Goal: Check status: Check status

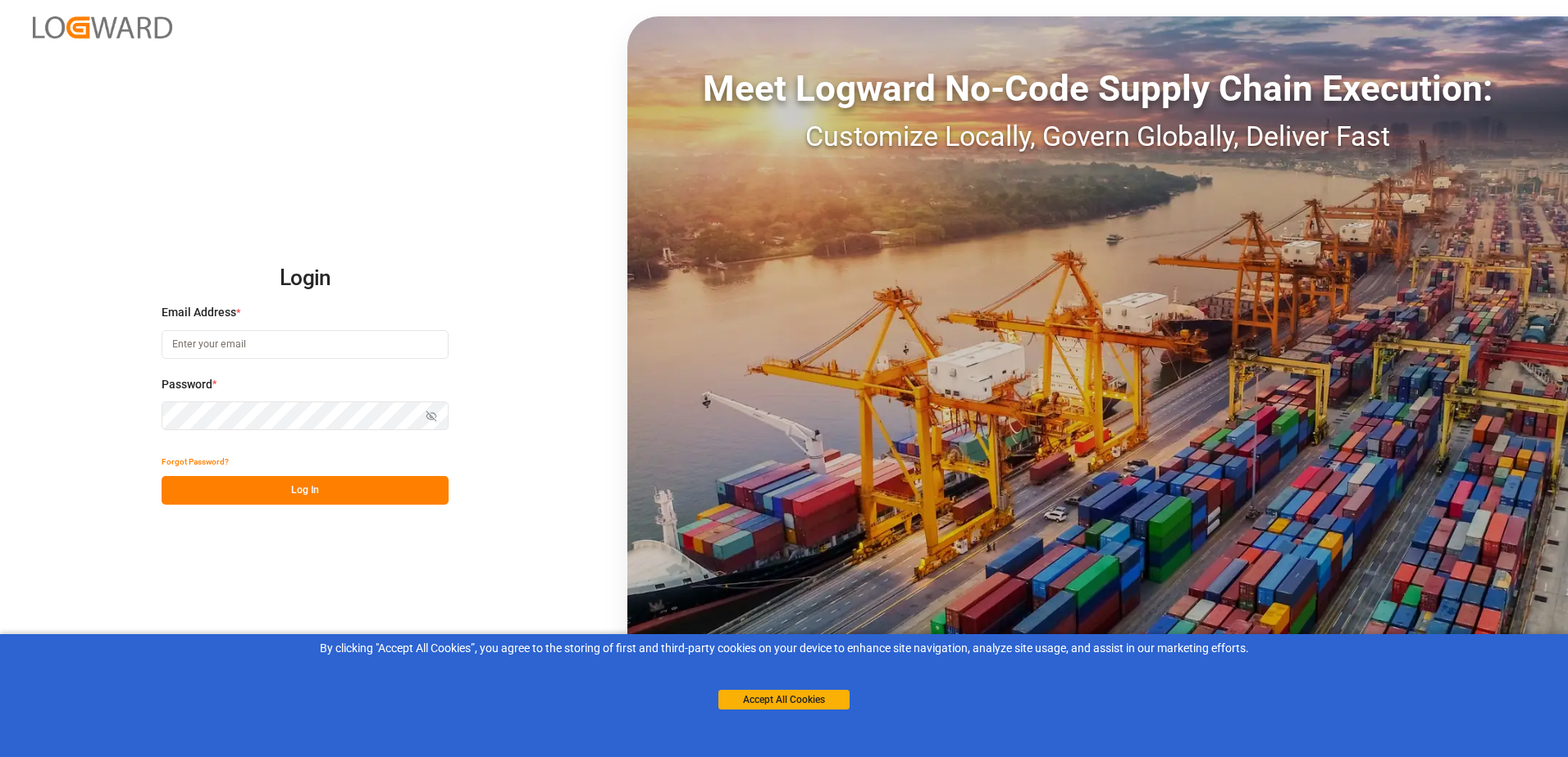
type input "[PERSON_NAME][EMAIL_ADDRESS][PERSON_NAME][DOMAIN_NAME]"
click at [793, 687] on div "Accept All Cookies" at bounding box center [783, 683] width 131 height 52
click at [796, 700] on button "Accept All Cookies" at bounding box center [783, 700] width 131 height 20
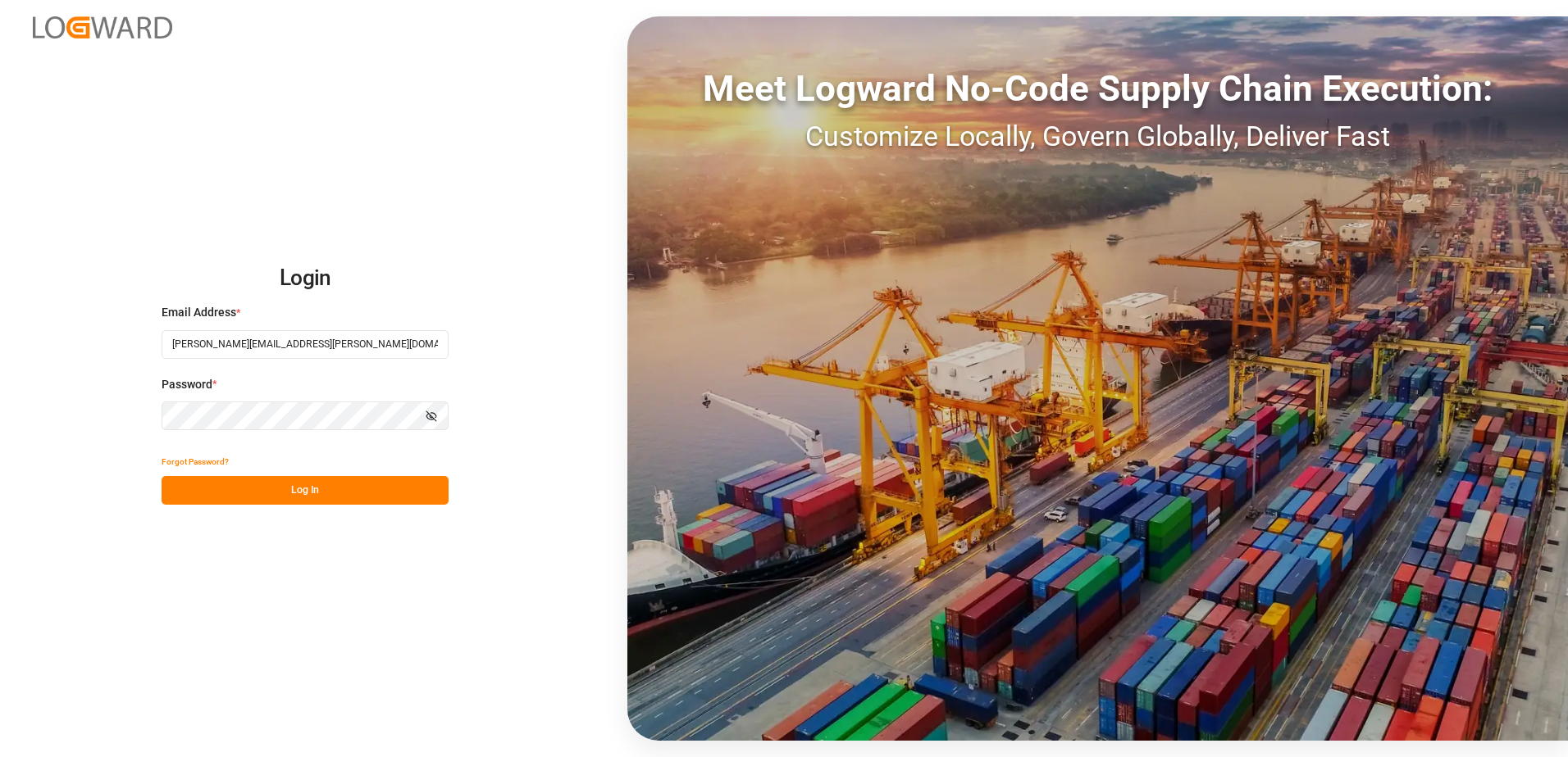
click at [354, 490] on button "Log In" at bounding box center [305, 490] width 287 height 28
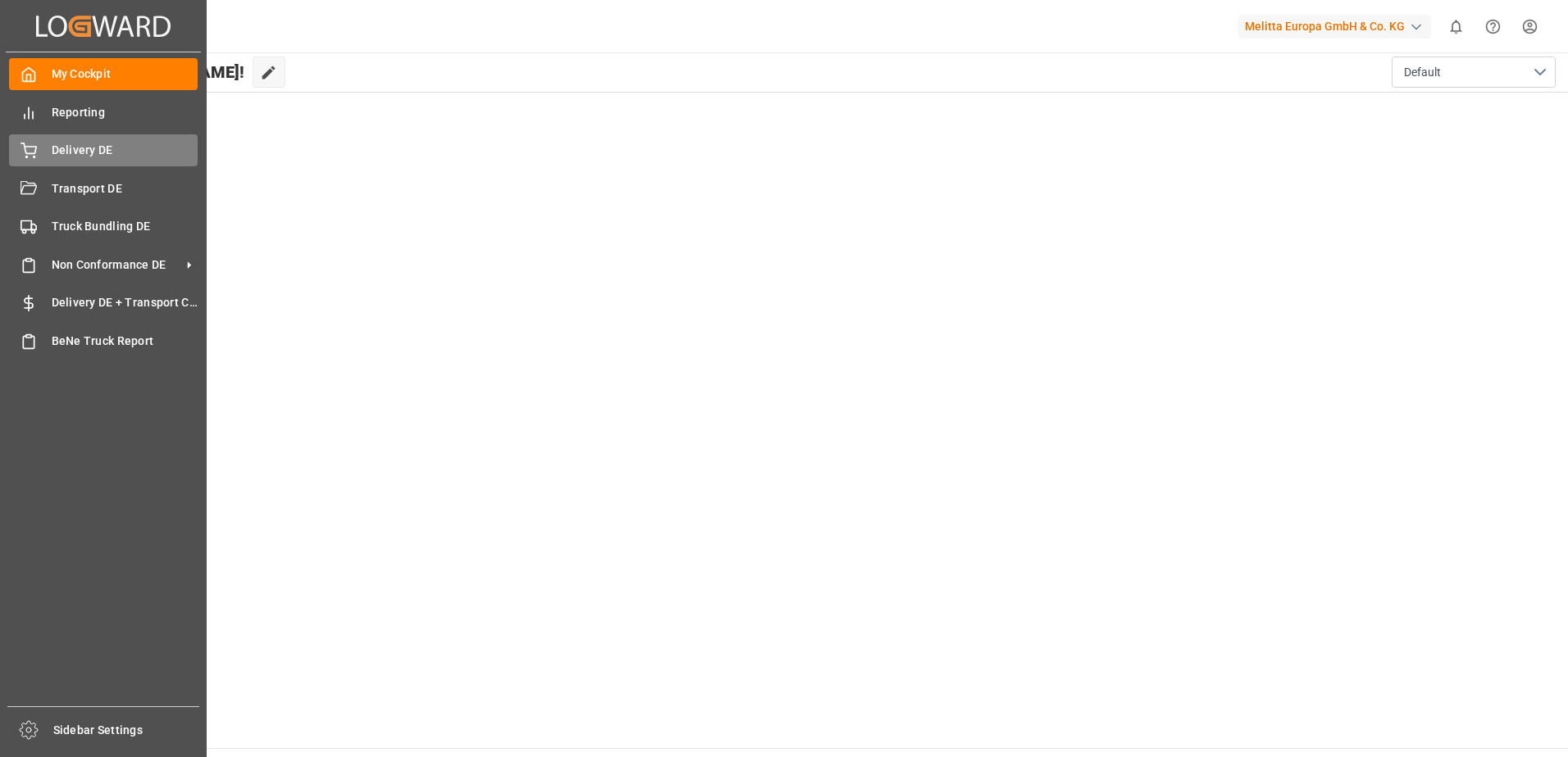
click at [40, 152] on div "Delivery DE Delivery DE" at bounding box center [104, 150] width 189 height 32
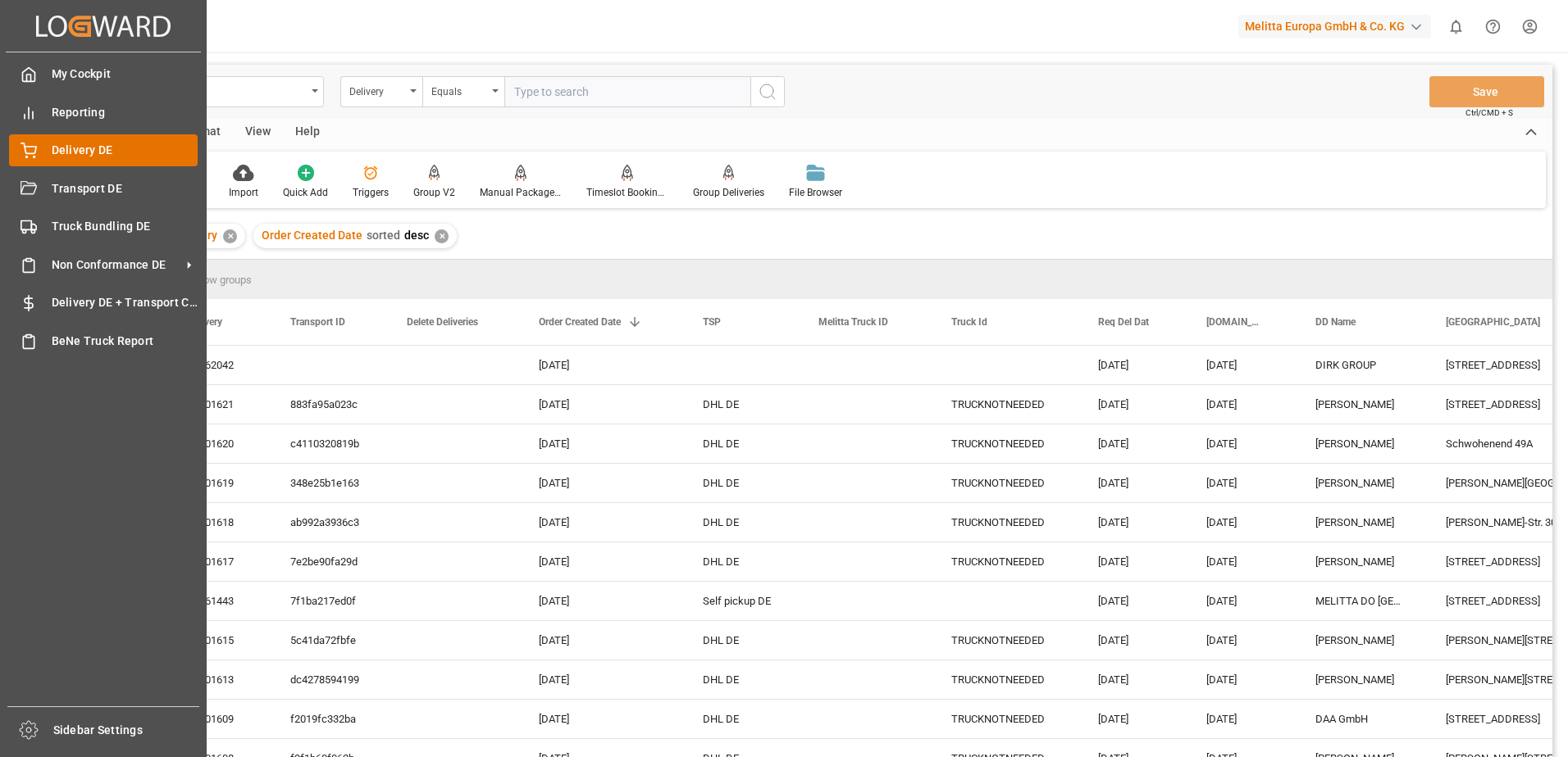
click at [52, 146] on span "Delivery DE" at bounding box center [124, 150] width 147 height 17
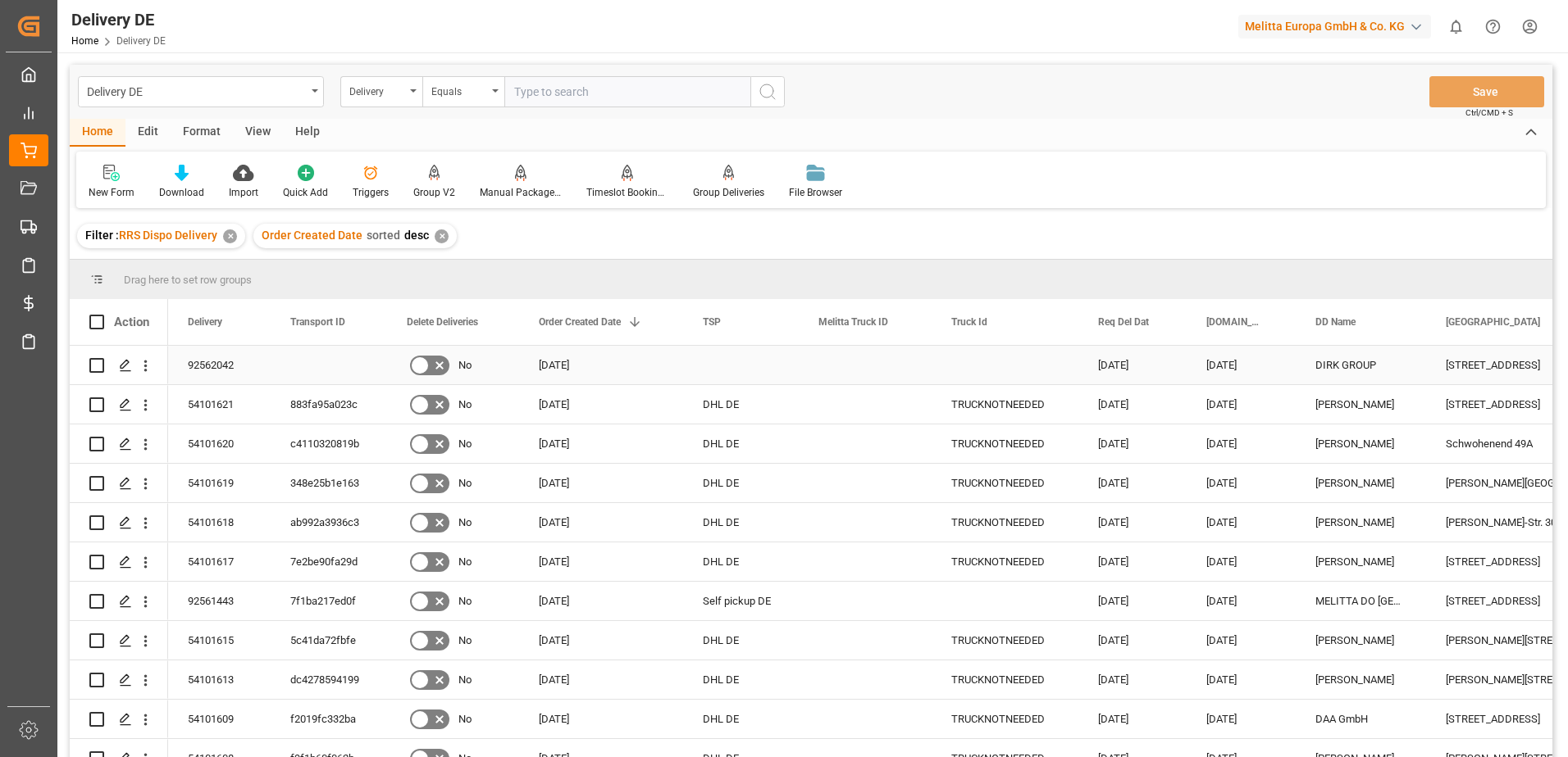
click at [95, 367] on input "Press Space to toggle row selection (unchecked)" at bounding box center [96, 365] width 15 height 15
checkbox input "true"
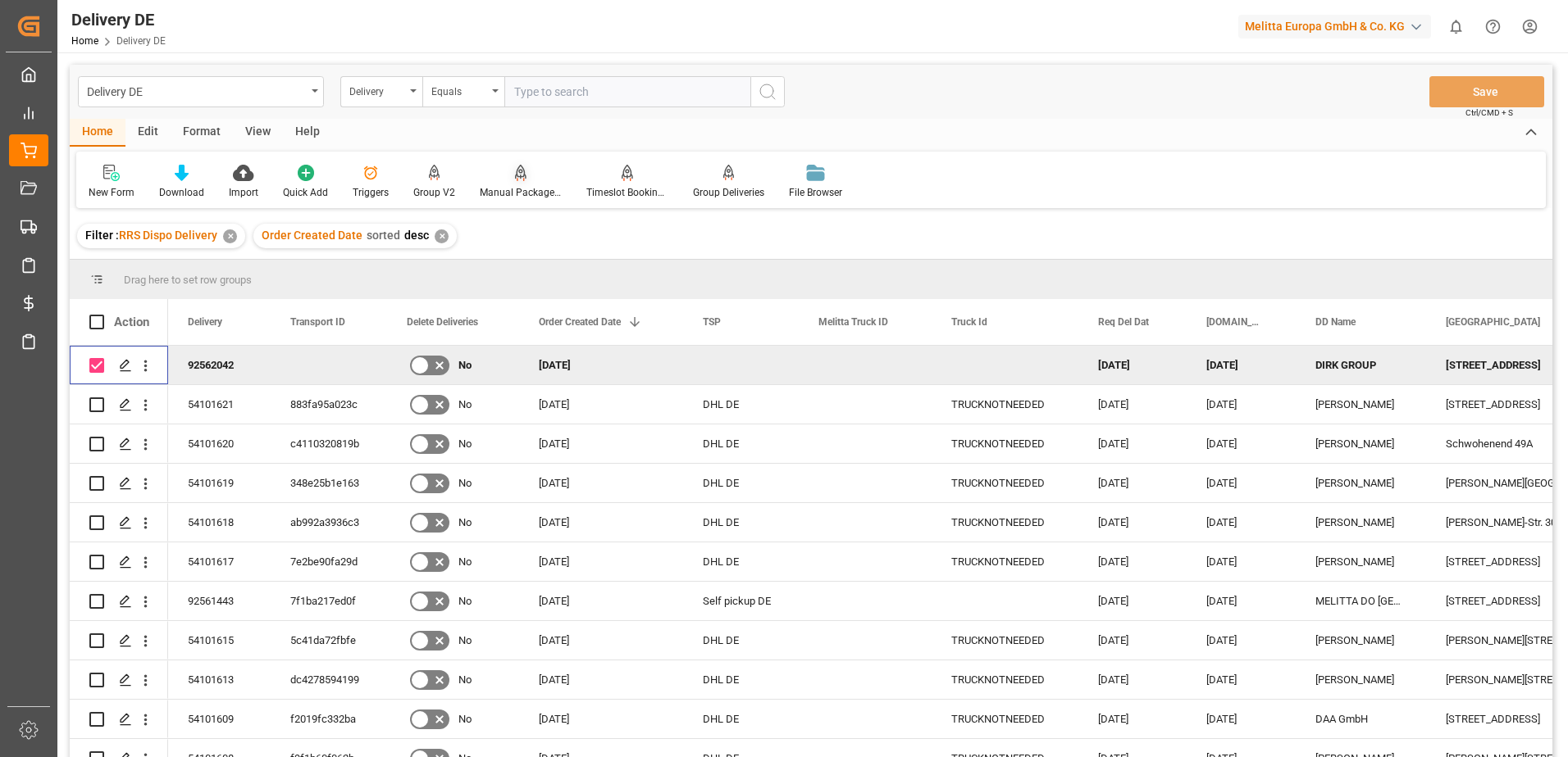
click at [518, 196] on div "Manual Package TypeDetermination" at bounding box center [521, 192] width 82 height 15
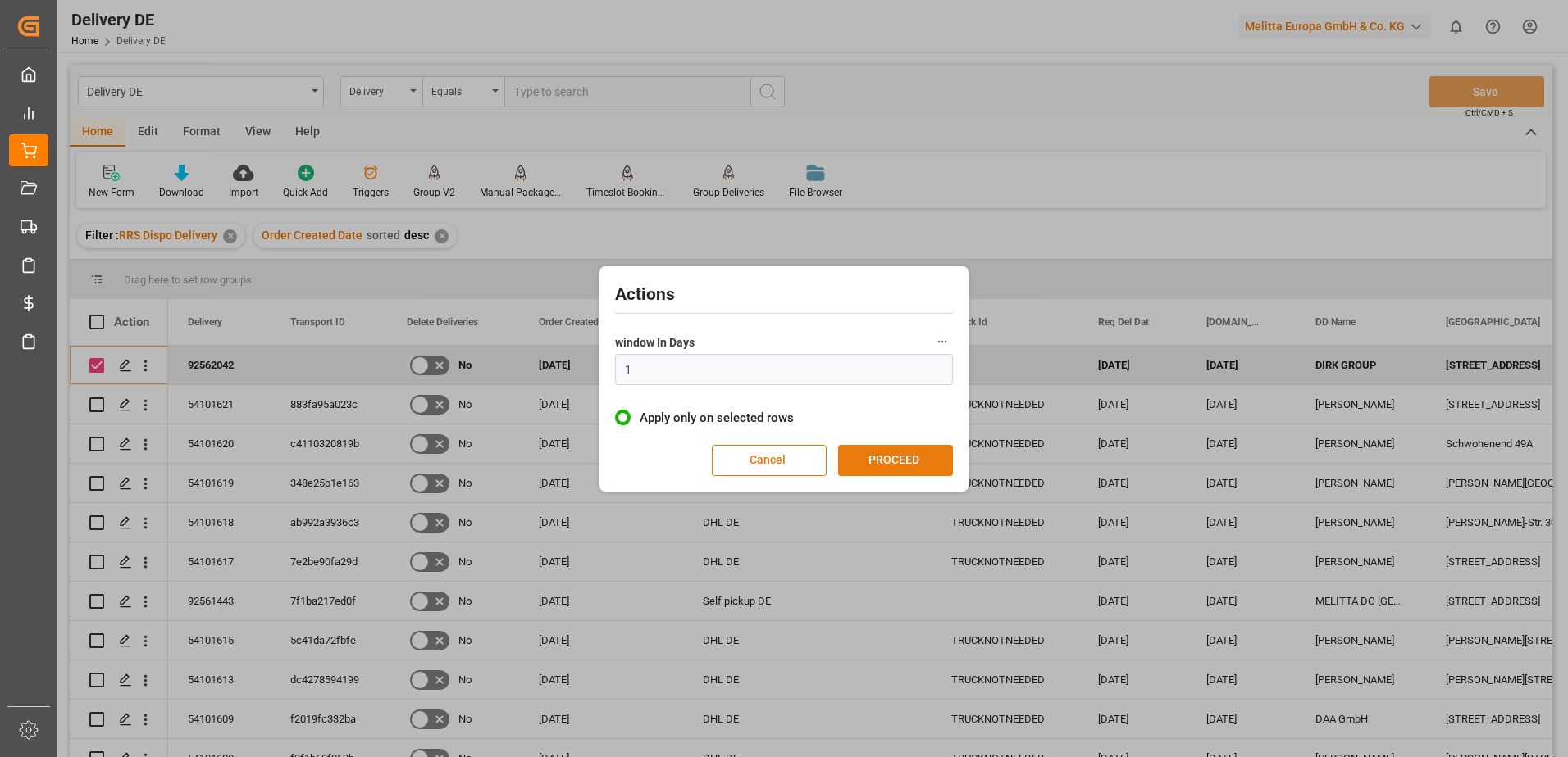
click at [904, 466] on button "PROCEED" at bounding box center [896, 460] width 115 height 31
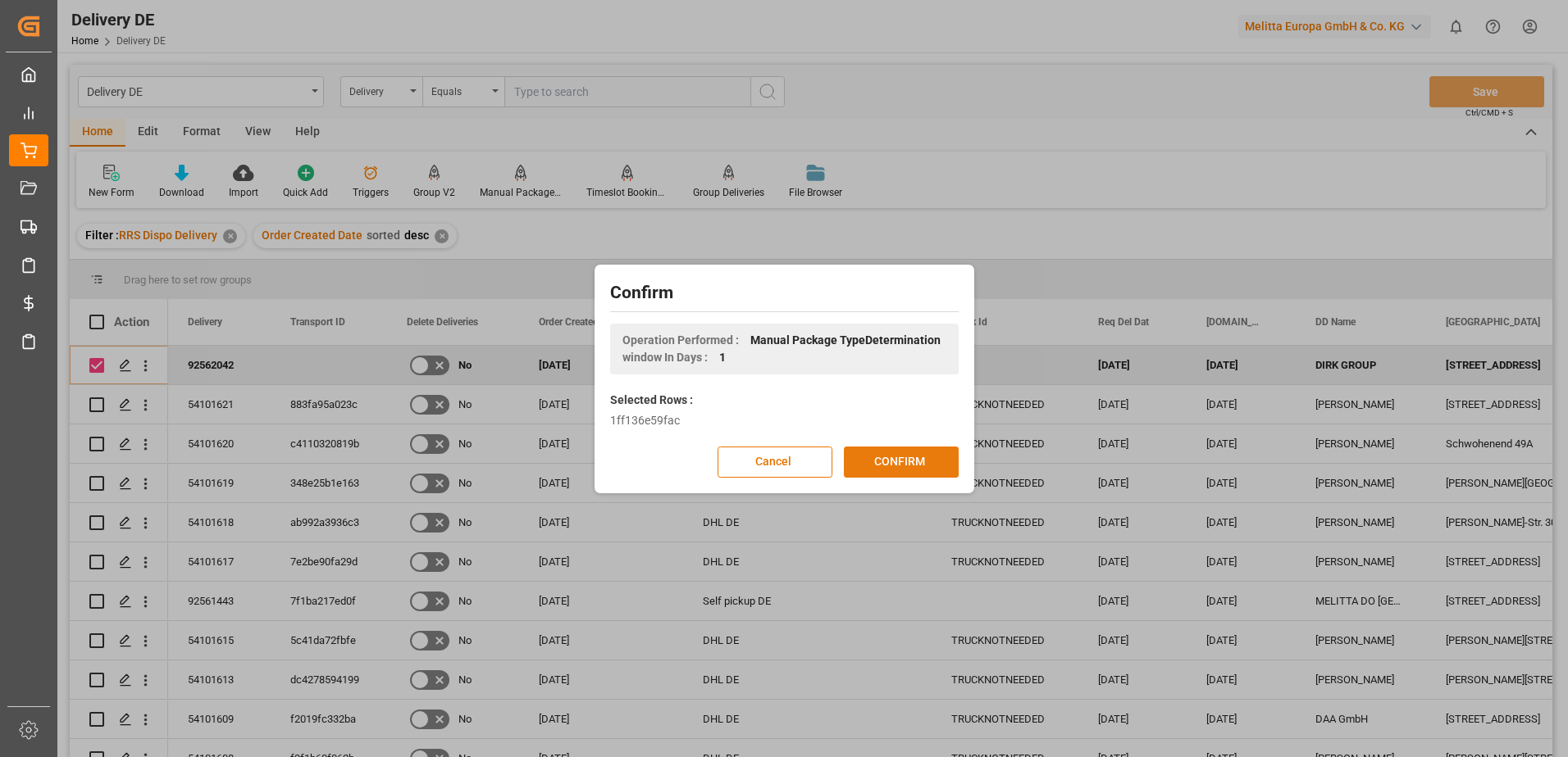
click at [902, 466] on button "CONFIRM" at bounding box center [902, 462] width 115 height 31
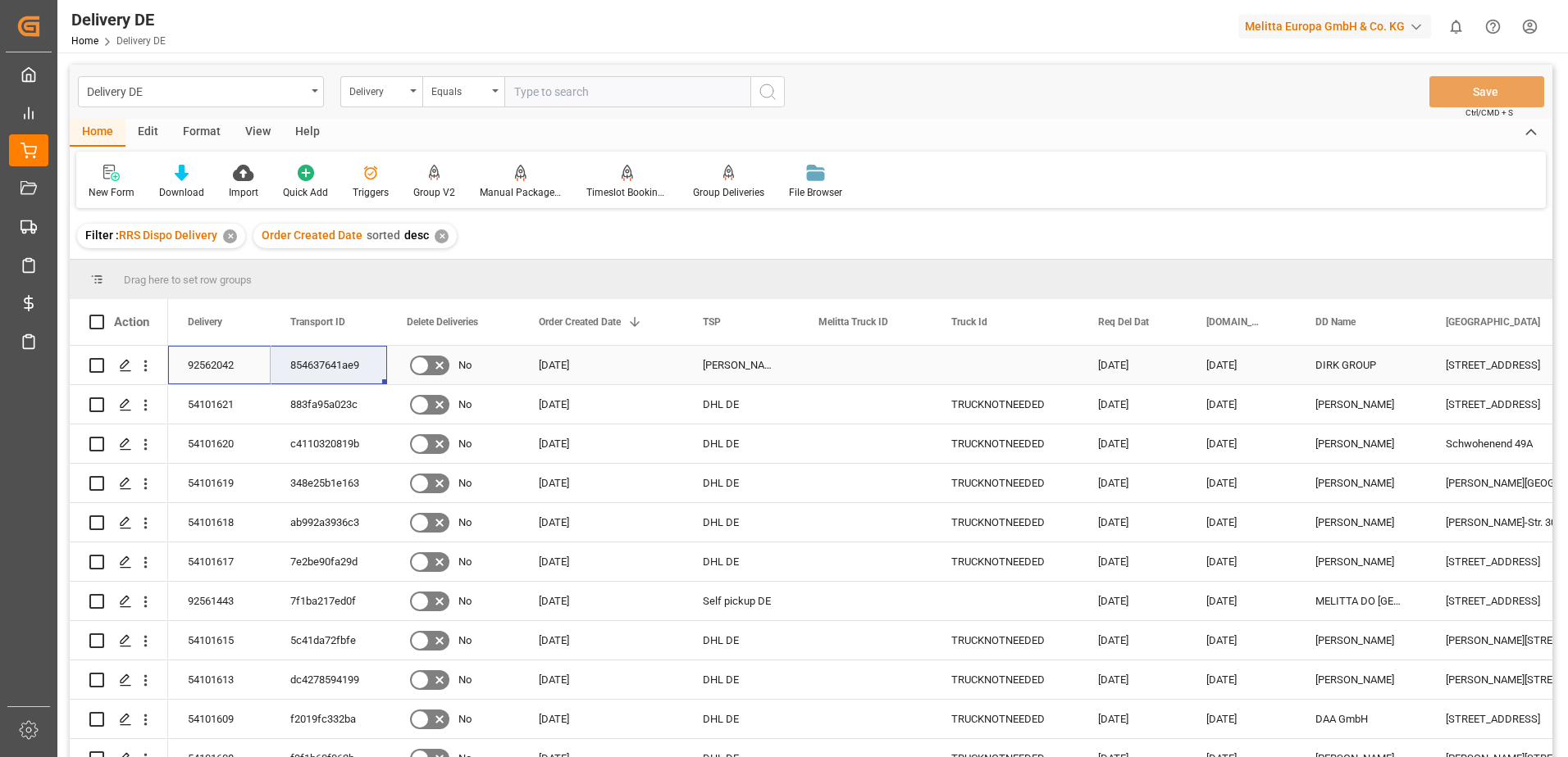
drag, startPoint x: 202, startPoint y: 357, endPoint x: 305, endPoint y: 351, distance: 103.2
